Goal: Check status: Check status

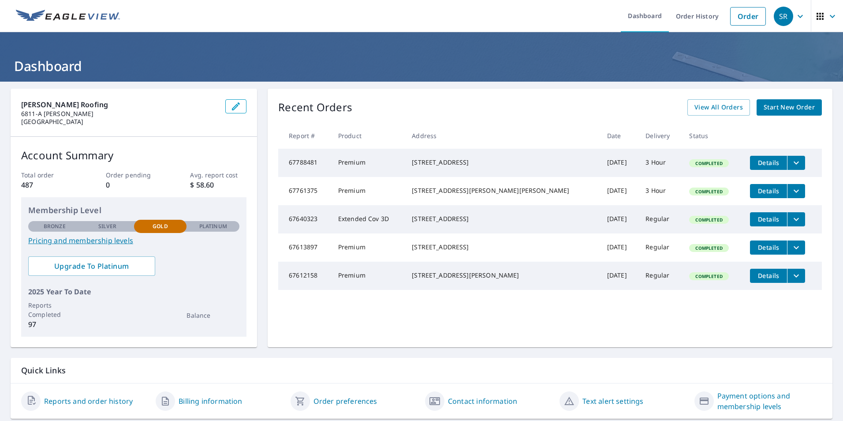
click at [787, 163] on button "filesDropdownBtn-67788481" at bounding box center [796, 163] width 18 height 14
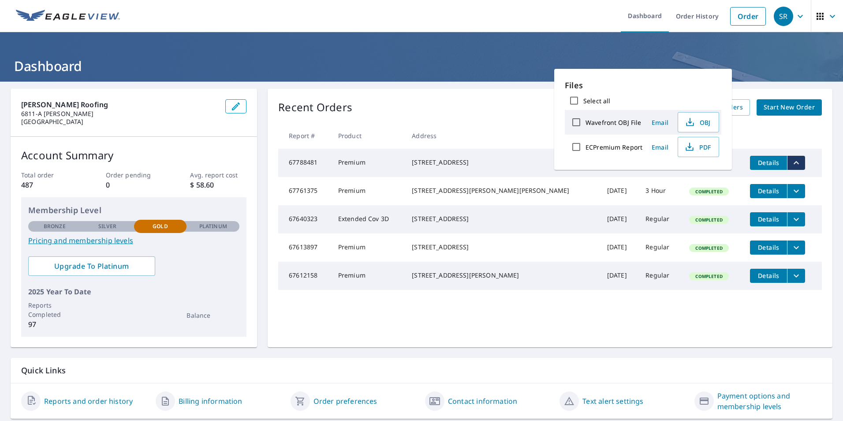
click at [581, 144] on input "ECPremium Report" at bounding box center [576, 147] width 19 height 19
checkbox input "true"
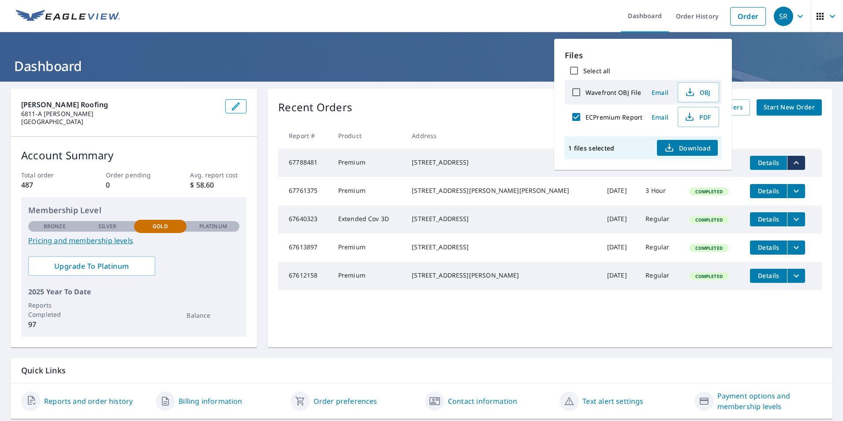
click at [672, 147] on icon "button" at bounding box center [669, 147] width 11 height 11
